Goal: Use online tool/utility

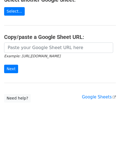
scroll to position [72, 0]
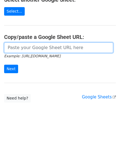
click at [26, 43] on input "url" at bounding box center [58, 48] width 109 height 10
paste input "[URL][DOMAIN_NAME]"
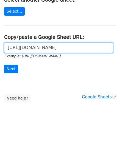
scroll to position [0, 128]
type input "[URL][DOMAIN_NAME]"
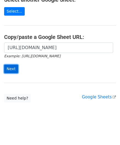
scroll to position [0, 0]
click at [13, 65] on input "Next" at bounding box center [11, 69] width 14 height 9
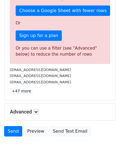
scroll to position [185, 0]
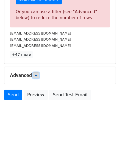
click at [36, 74] on icon at bounding box center [35, 75] width 3 height 3
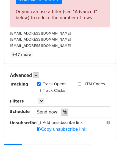
click at [64, 111] on div at bounding box center [64, 112] width 7 height 7
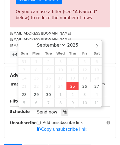
type input "[DATE] 12:00"
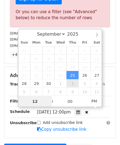
paste input "8"
type input "8"
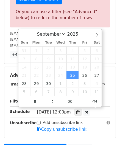
type input "[DATE] 20:00"
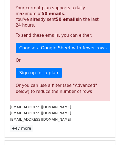
scroll to position [252, 0]
